Goal: Task Accomplishment & Management: Manage account settings

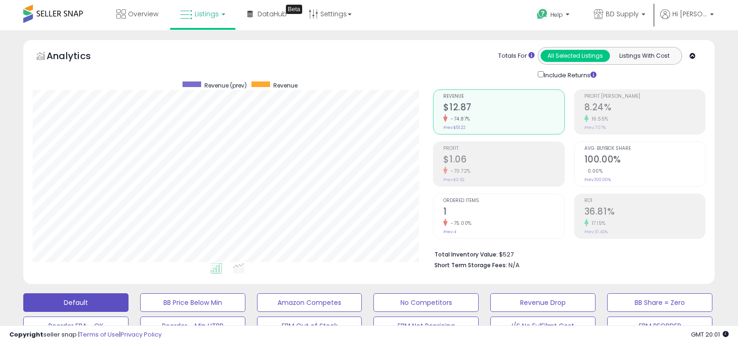
select select "**"
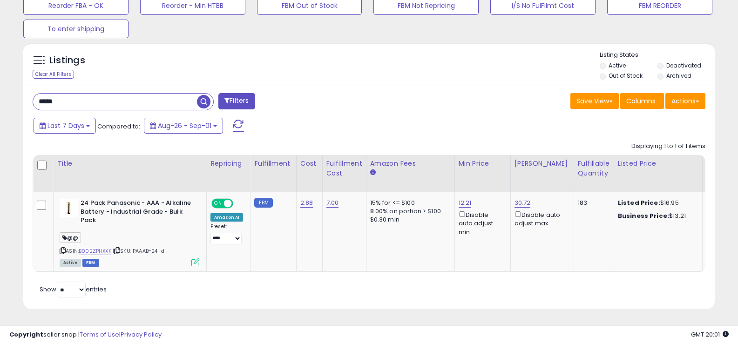
scroll to position [191, 401]
drag, startPoint x: 71, startPoint y: 92, endPoint x: 0, endPoint y: 80, distance: 72.2
click at [0, 80] on div "**********" at bounding box center [369, 27] width 738 height 634
type input "*"
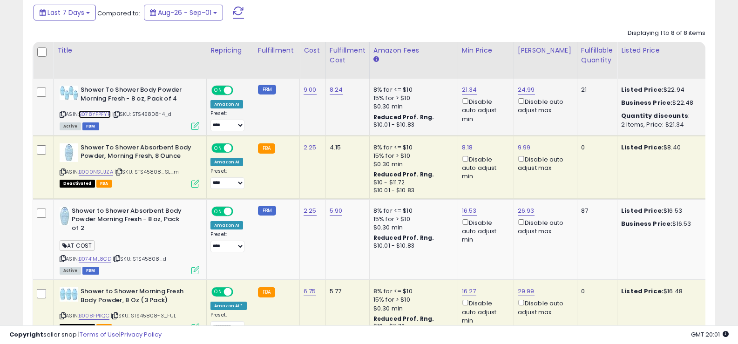
click at [96, 112] on link "B078YFPFYR" at bounding box center [95, 114] width 32 height 8
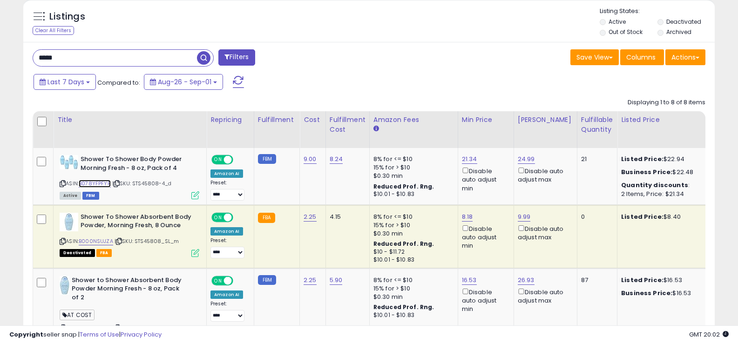
scroll to position [294, 0]
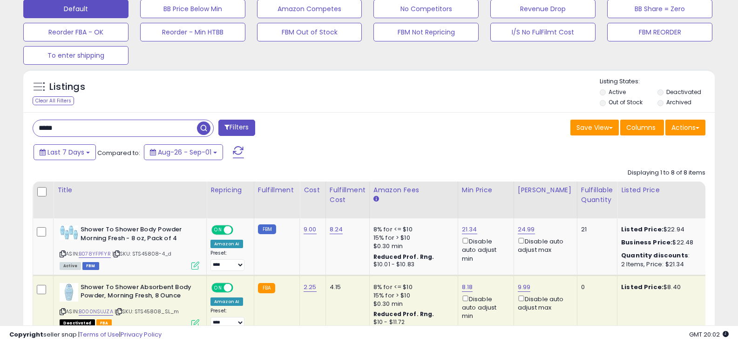
drag, startPoint x: 69, startPoint y: 131, endPoint x: 24, endPoint y: 120, distance: 46.5
type input "*****"
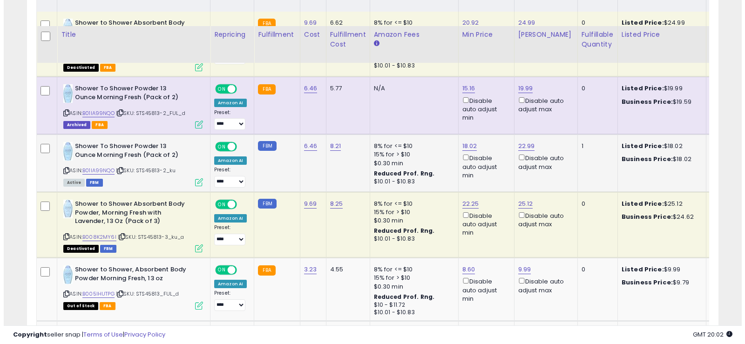
scroll to position [526, 0]
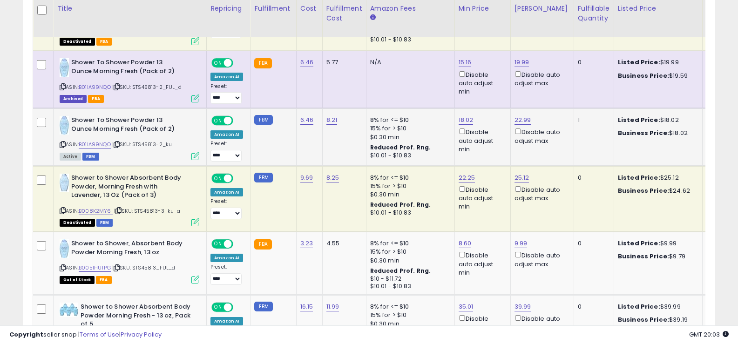
click at [198, 157] on icon at bounding box center [195, 156] width 8 height 8
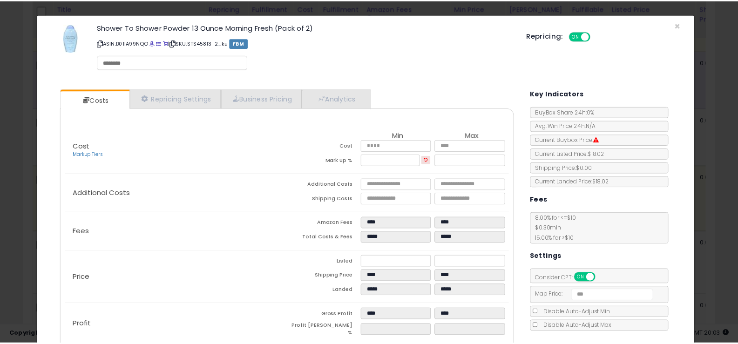
scroll to position [48, 0]
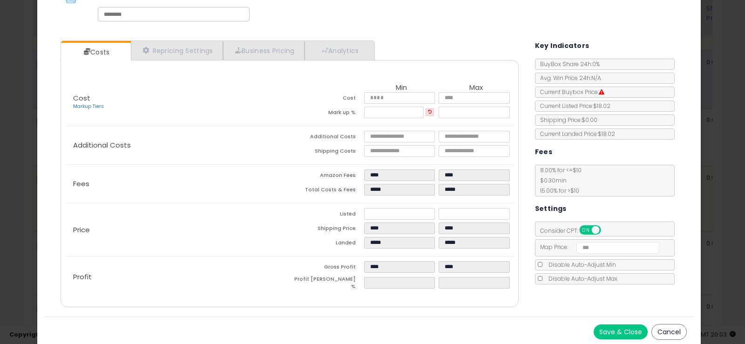
click at [661, 332] on button "Cancel" at bounding box center [668, 332] width 35 height 16
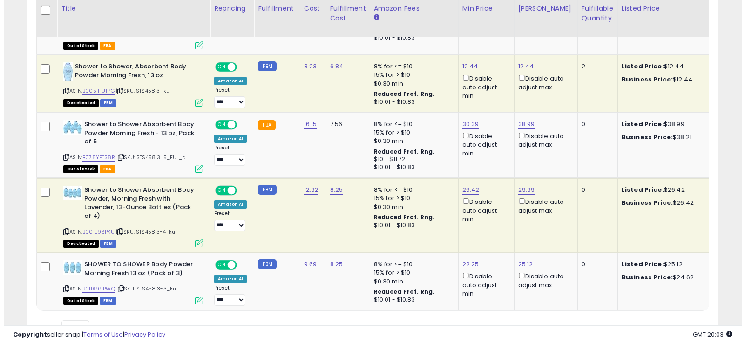
scroll to position [992, 0]
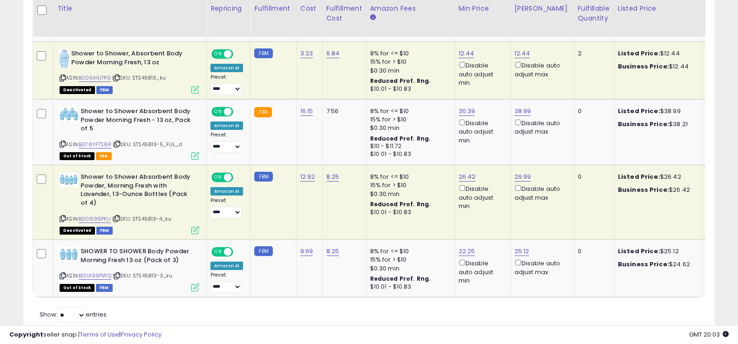
click at [195, 87] on icon at bounding box center [195, 90] width 8 height 8
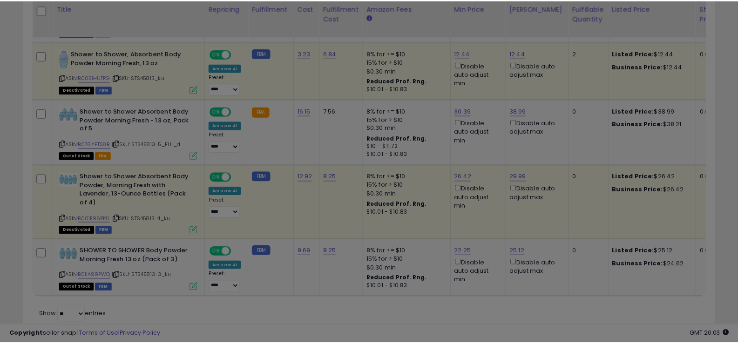
scroll to position [0, 0]
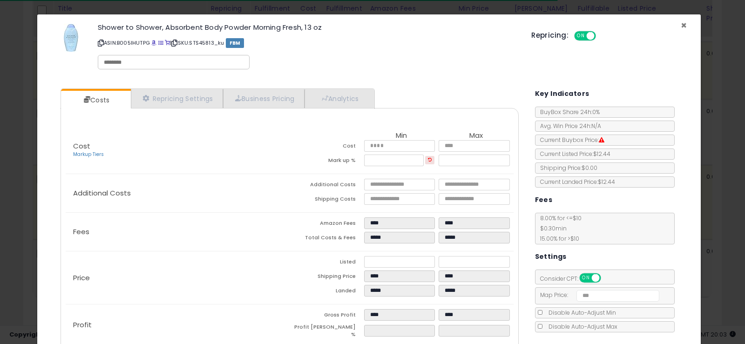
click at [680, 23] on span "×" at bounding box center [683, 25] width 6 height 13
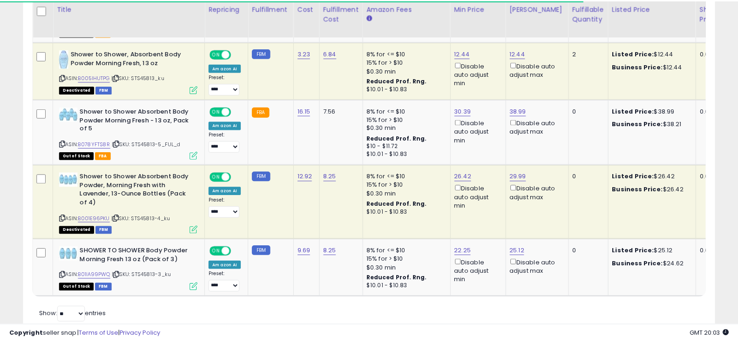
scroll to position [465207, 464997]
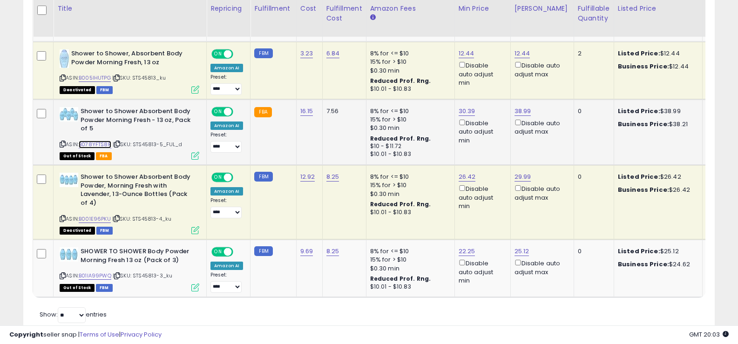
click at [94, 144] on link "B078YFTS8R" at bounding box center [95, 145] width 33 height 8
